Goal: Information Seeking & Learning: Find specific fact

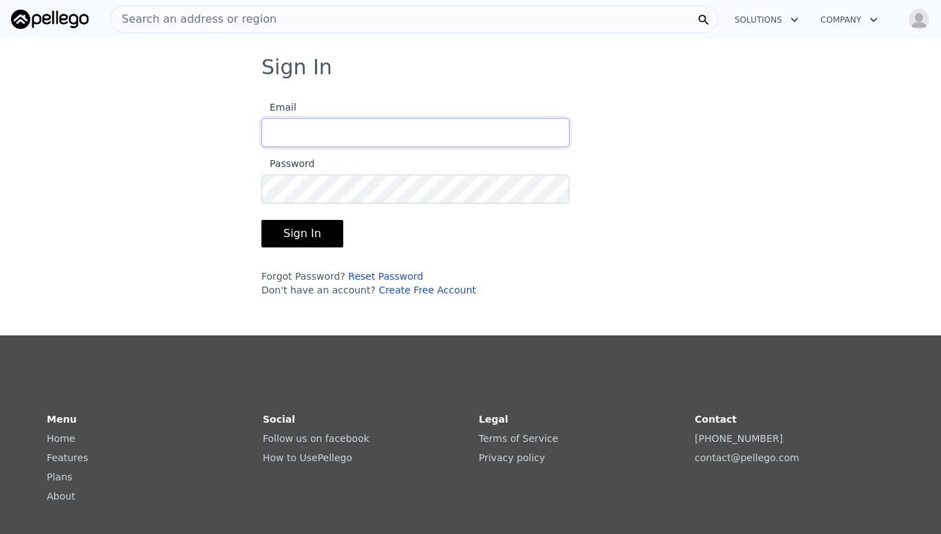
type input "[EMAIL_ADDRESS][DOMAIN_NAME]"
click at [293, 238] on button "Sign In" at bounding box center [302, 234] width 82 height 28
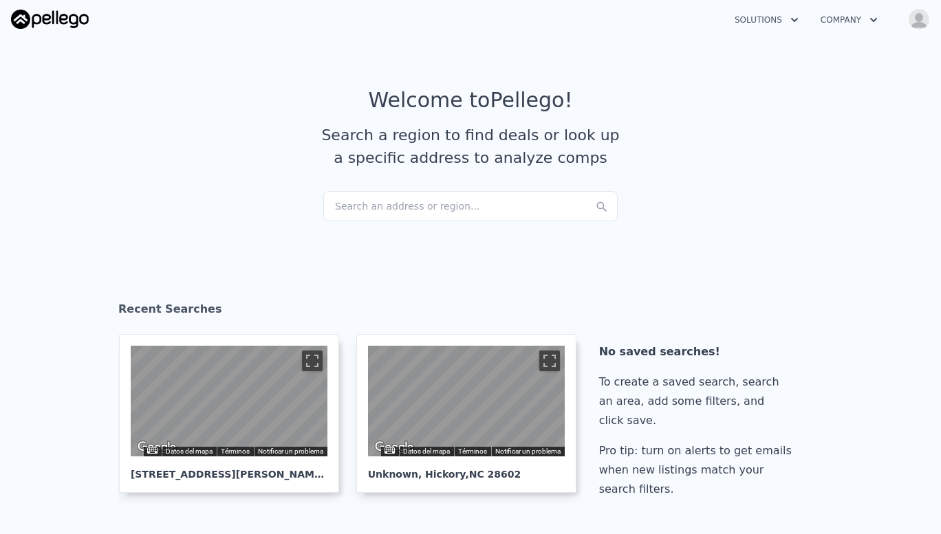
click at [372, 197] on div "Search an address or region..." at bounding box center [470, 206] width 294 height 30
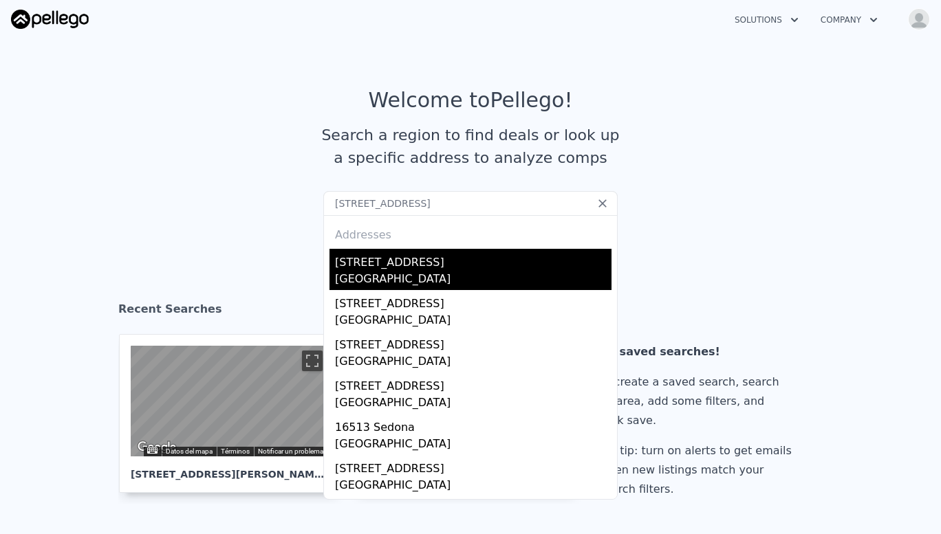
type input "[STREET_ADDRESS]"
click at [374, 274] on div "[GEOGRAPHIC_DATA]" at bounding box center [473, 280] width 277 height 19
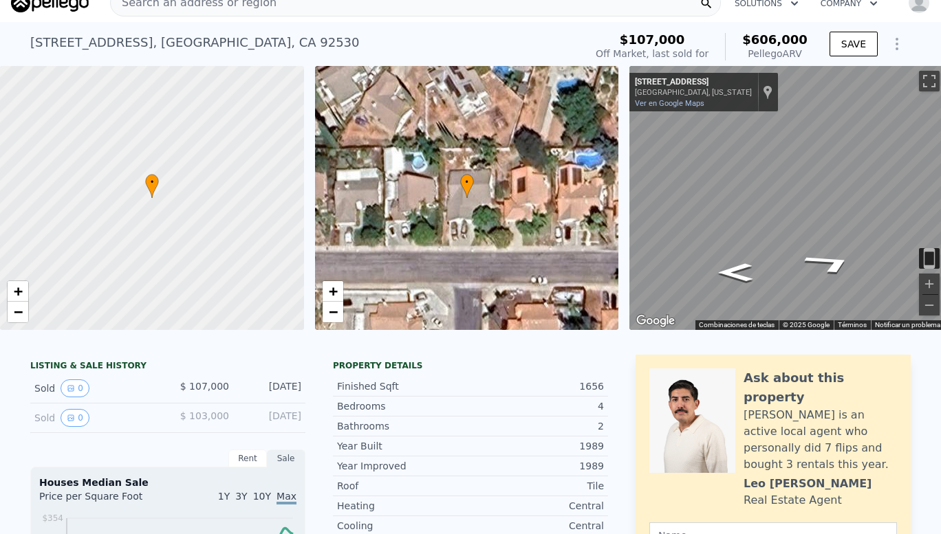
scroll to position [5, 0]
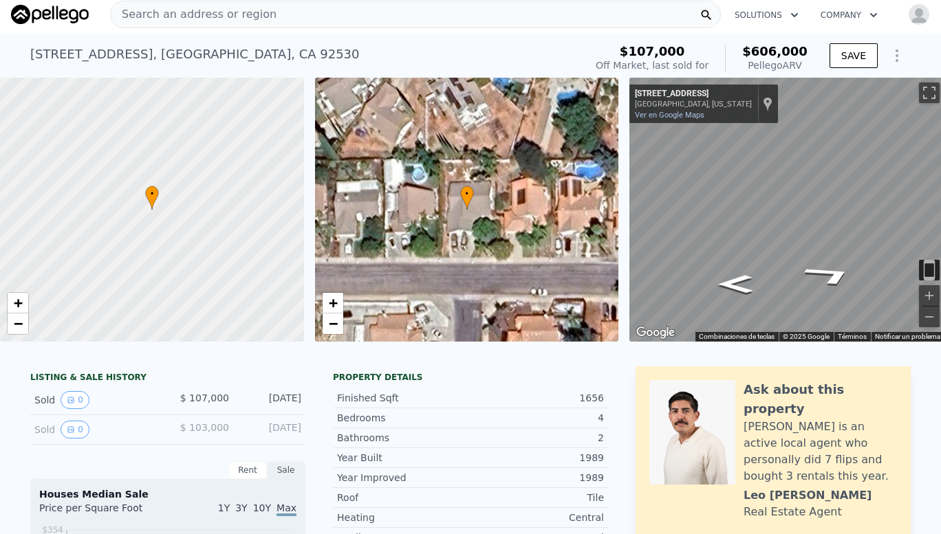
click at [310, 8] on div "Search an address or region" at bounding box center [415, 15] width 611 height 28
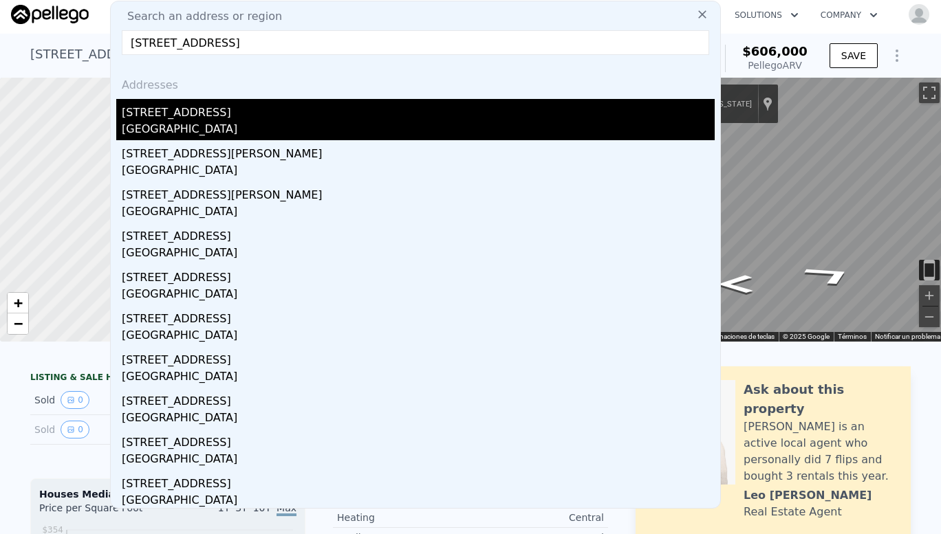
type input "[STREET_ADDRESS]"
click at [184, 113] on div "[STREET_ADDRESS]" at bounding box center [418, 110] width 593 height 22
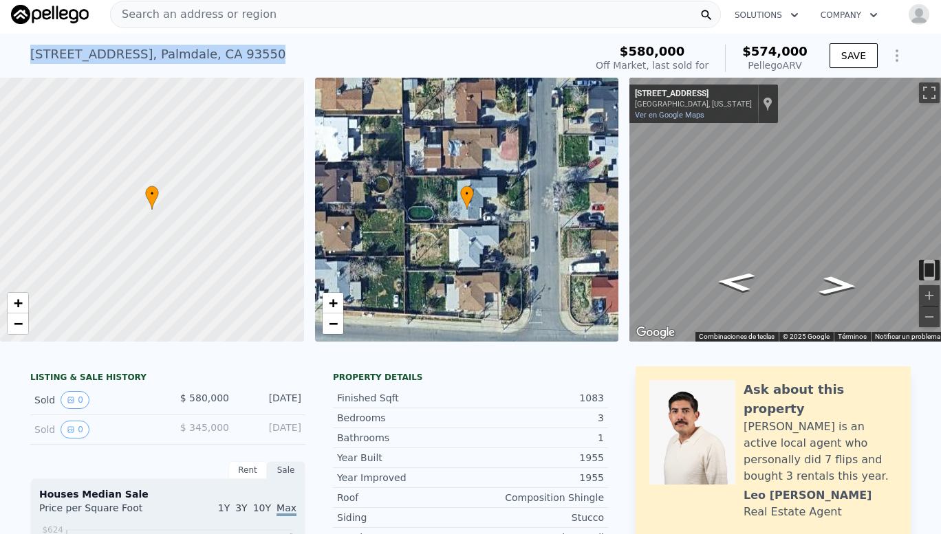
drag, startPoint x: 25, startPoint y: 56, endPoint x: 248, endPoint y: 64, distance: 222.3
click at [248, 64] on div "[STREET_ADDRESS] Sold [DATE] for $580k (~ARV $574k )" at bounding box center [304, 58] width 549 height 39
copy div "[STREET_ADDRESS]"
